Goal: Task Accomplishment & Management: Manage account settings

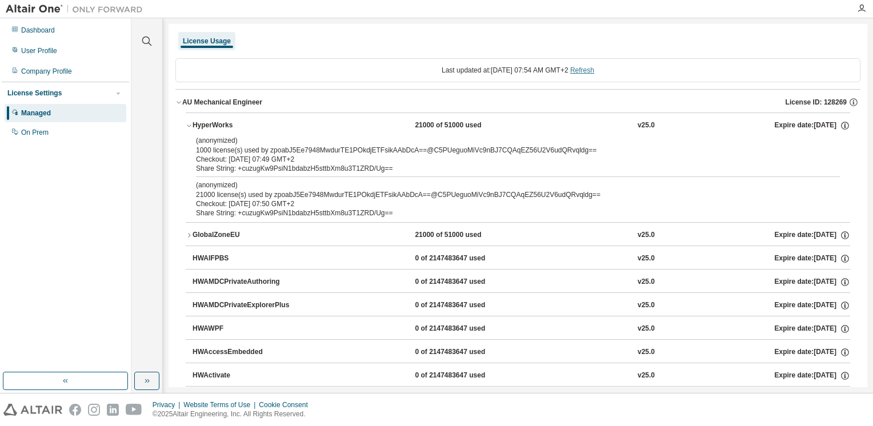
click at [594, 73] on link "Refresh" at bounding box center [582, 70] width 24 height 8
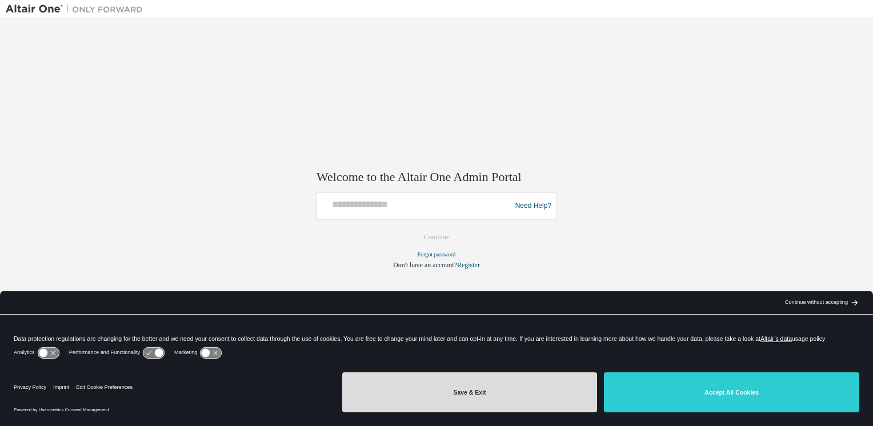
click at [551, 395] on button "Save & Exit" at bounding box center [469, 393] width 255 height 40
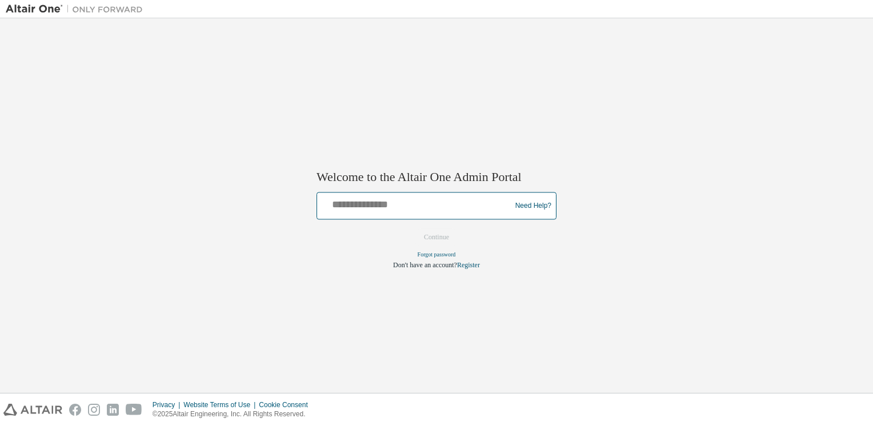
click at [409, 211] on input "text" at bounding box center [416, 203] width 188 height 17
click at [30, 8] on img at bounding box center [77, 8] width 143 height 11
click at [378, 211] on input "text" at bounding box center [416, 203] width 188 height 17
